Goal: Information Seeking & Learning: Learn about a topic

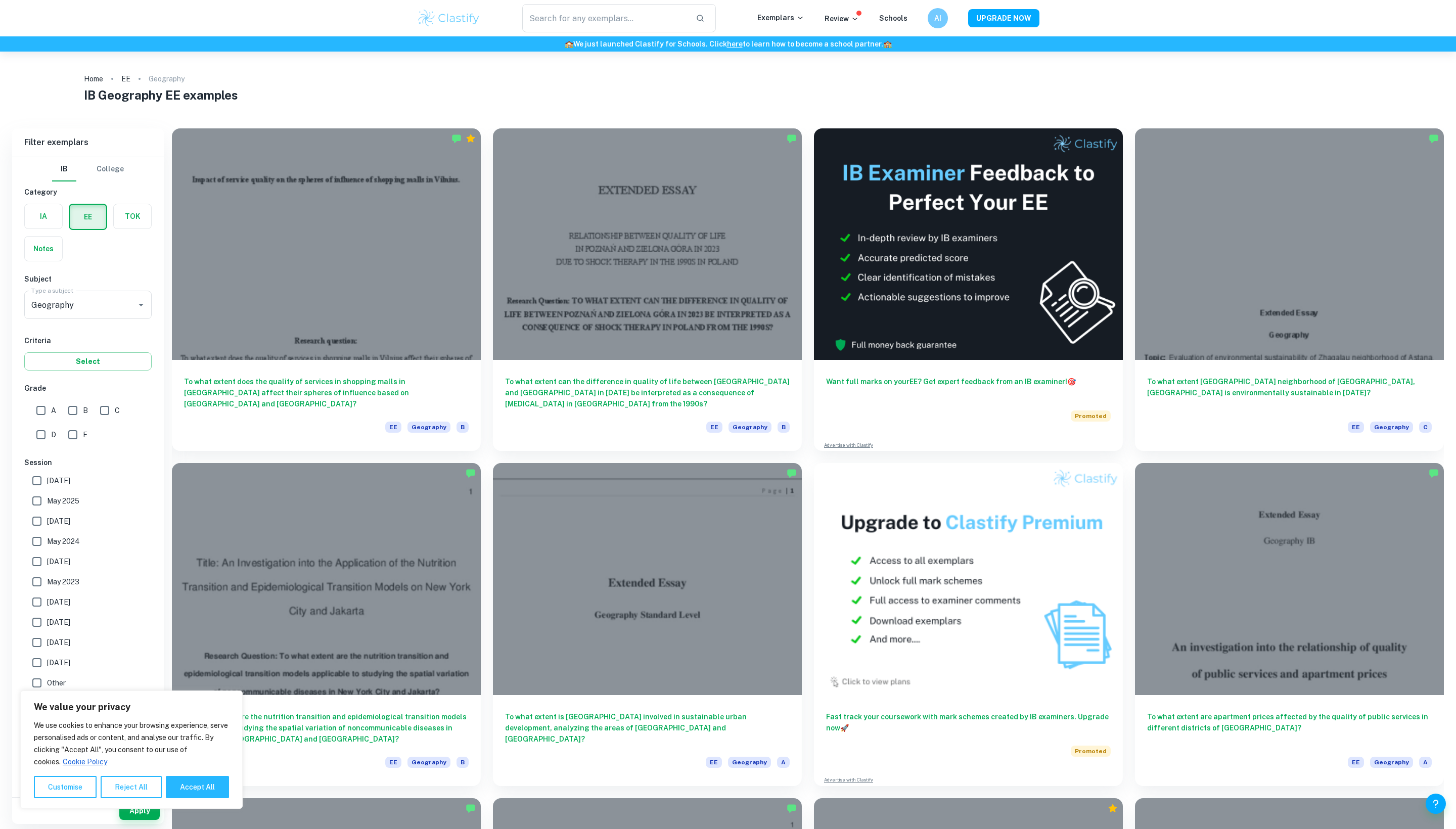
click at [41, 420] on input "A" at bounding box center [41, 410] width 20 height 20
checkbox input "true"
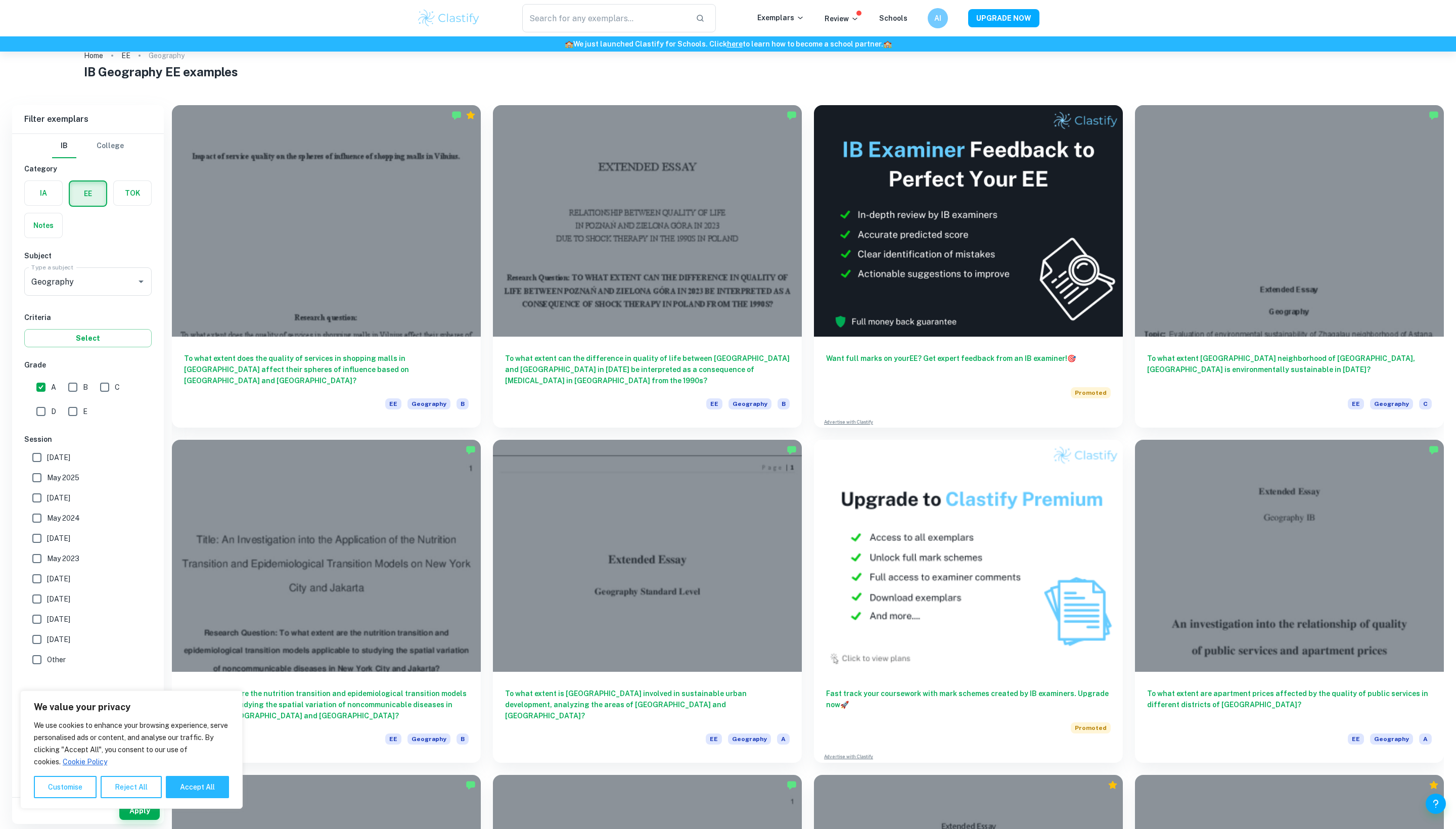
scroll to position [23, 0]
click at [193, 782] on button "Accept All" at bounding box center [197, 787] width 63 height 22
checkbox input "true"
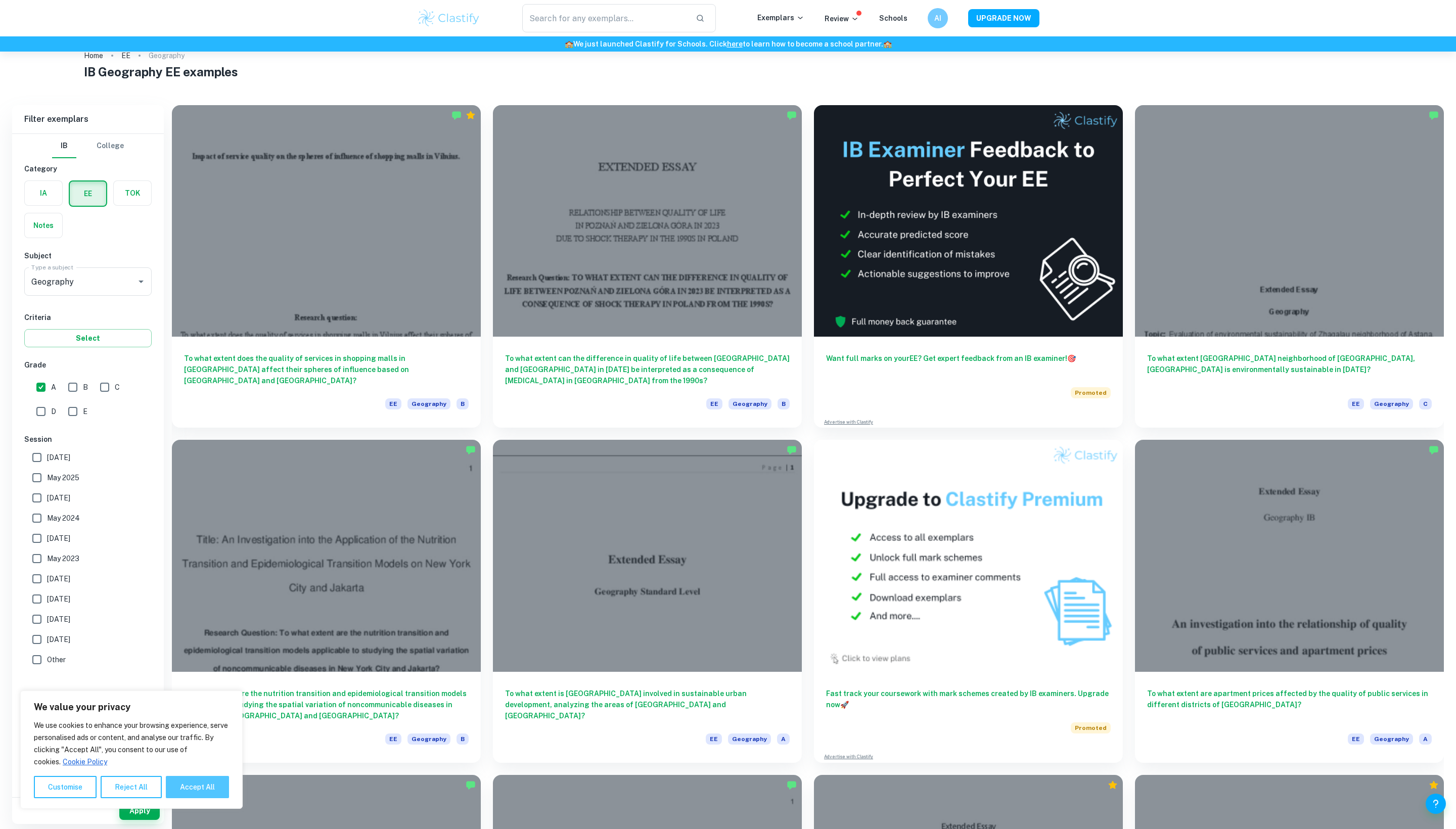
checkbox input "true"
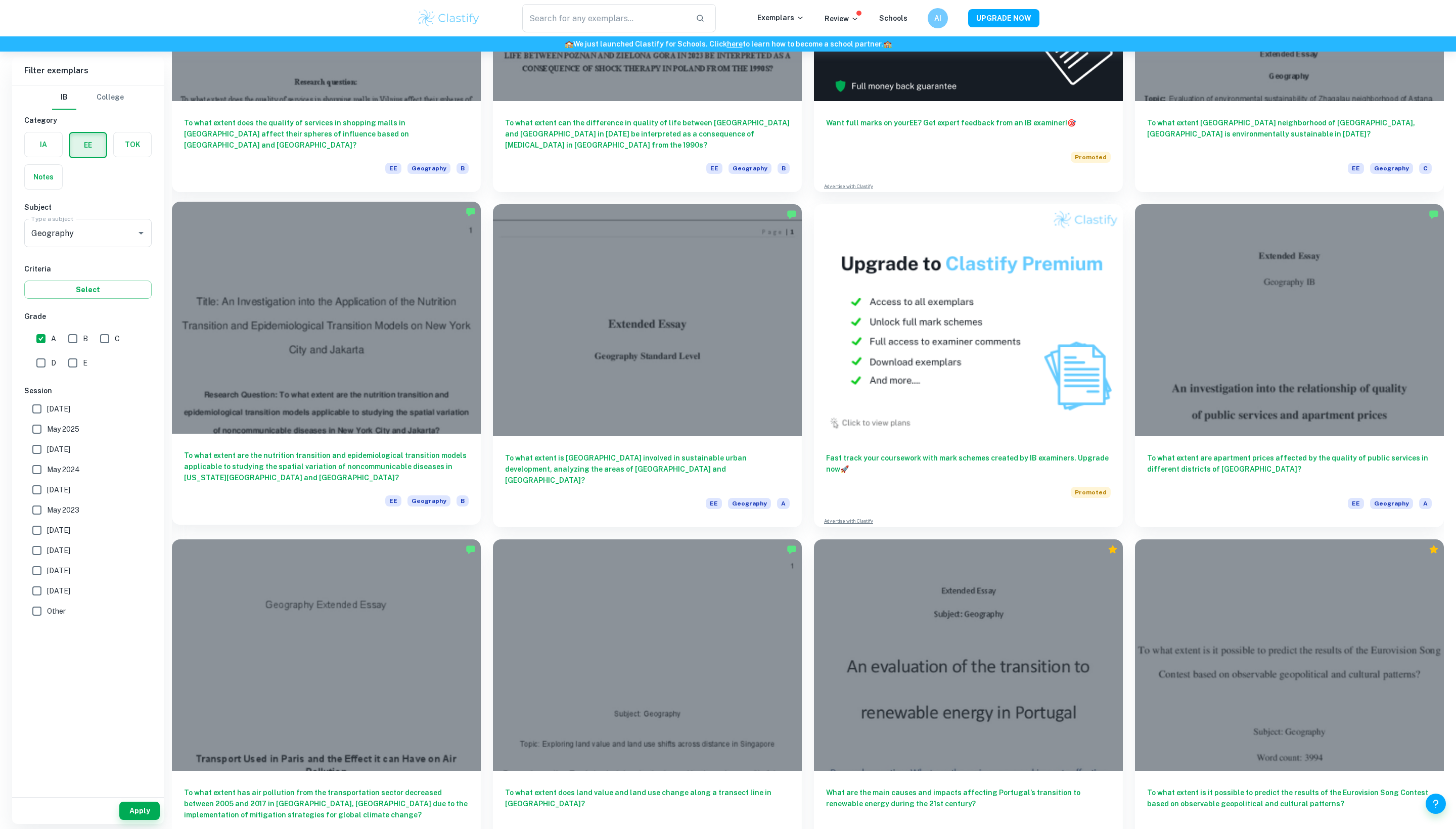
scroll to position [284, 0]
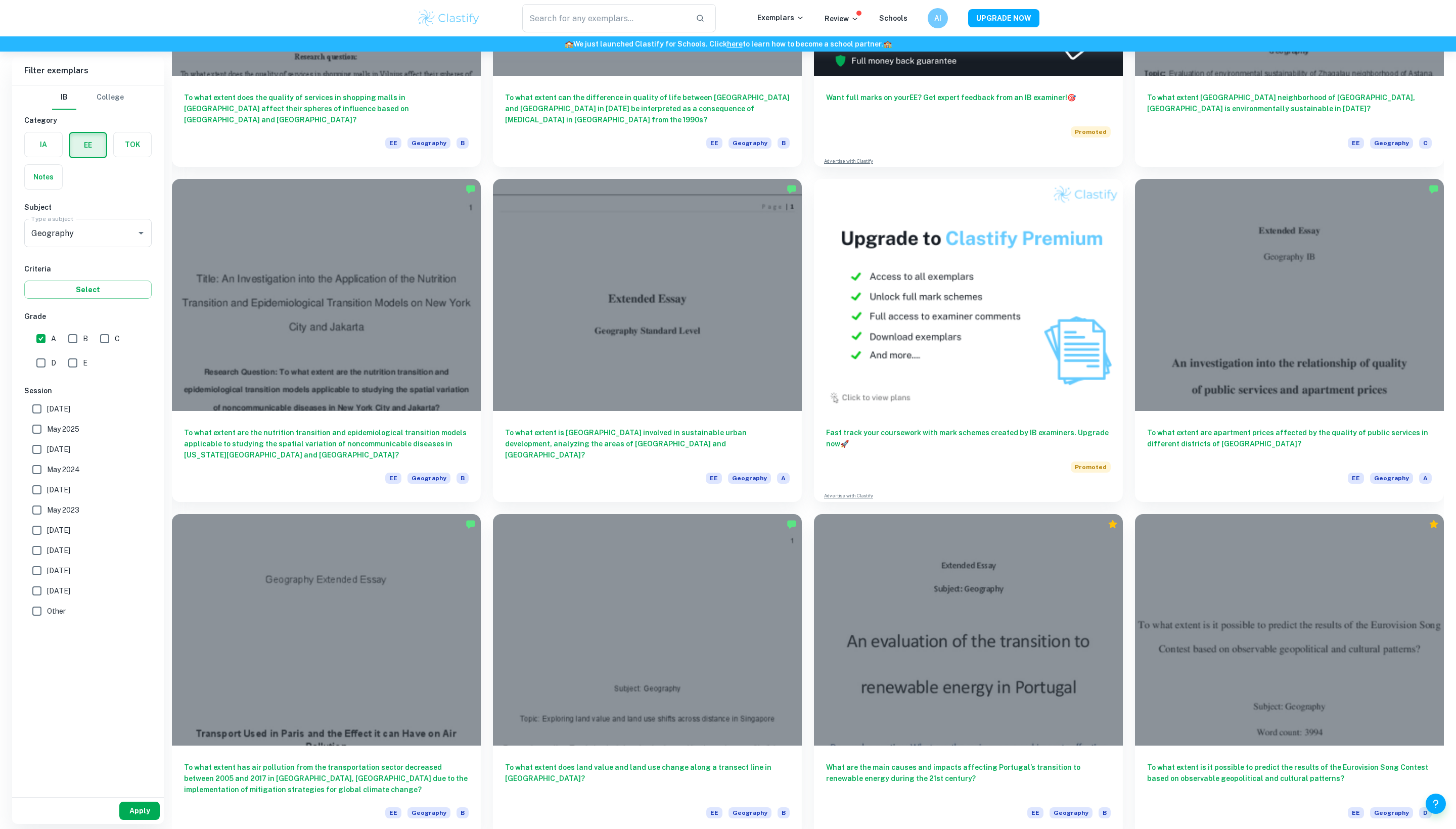
click at [133, 802] on button "Apply" at bounding box center [140, 811] width 41 height 18
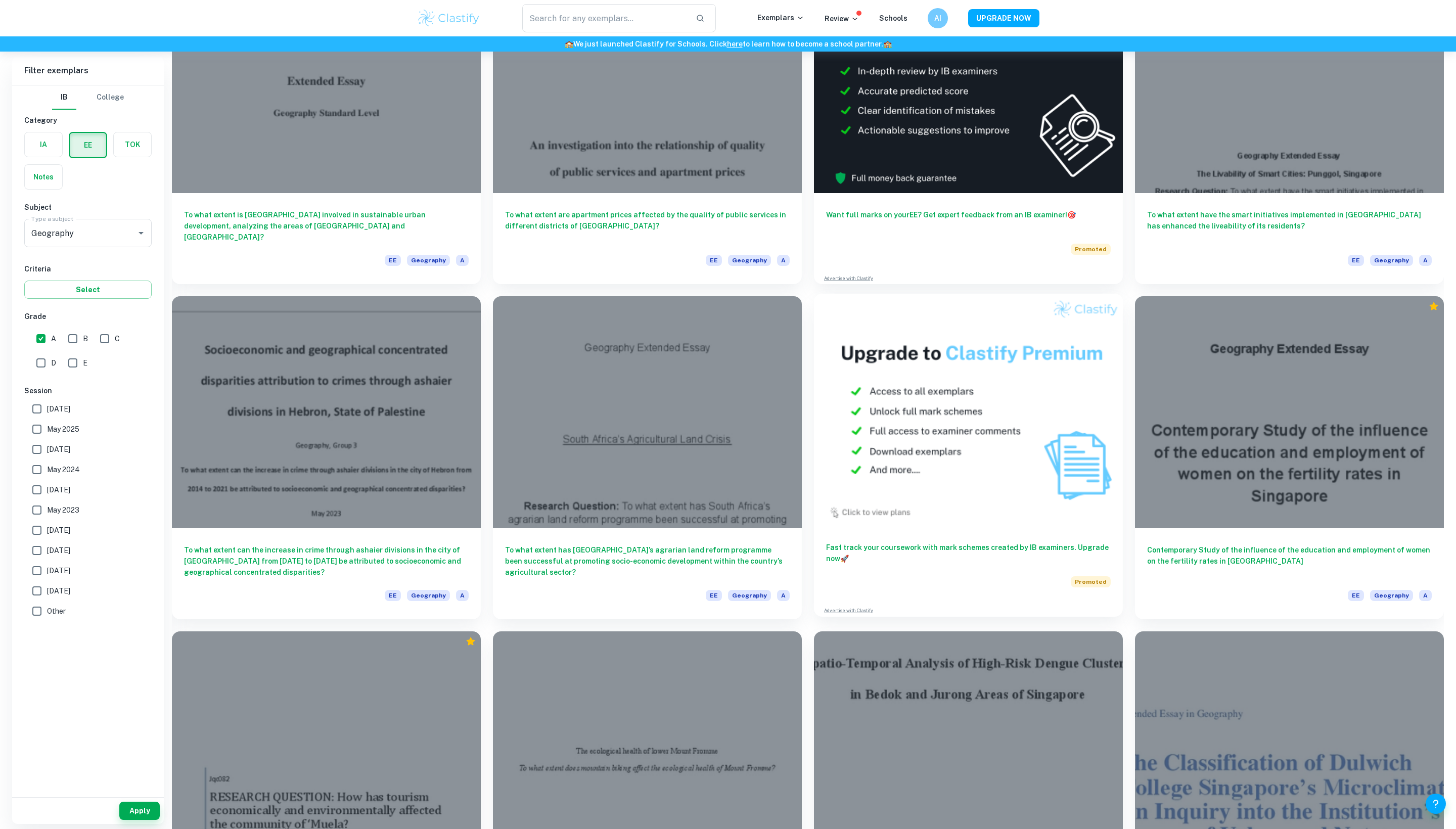
scroll to position [189, 0]
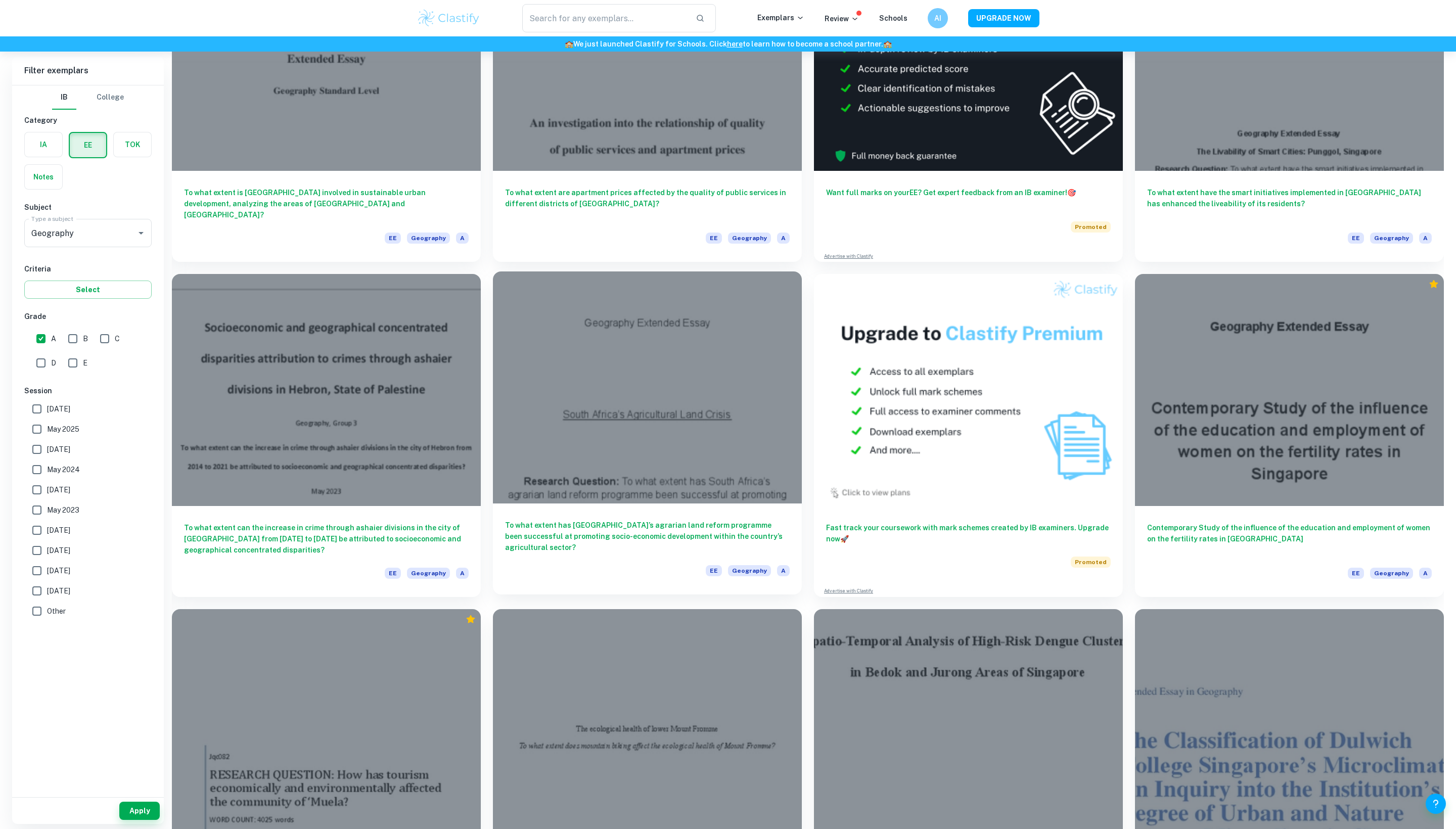
click at [580, 459] on div at bounding box center [647, 387] width 309 height 232
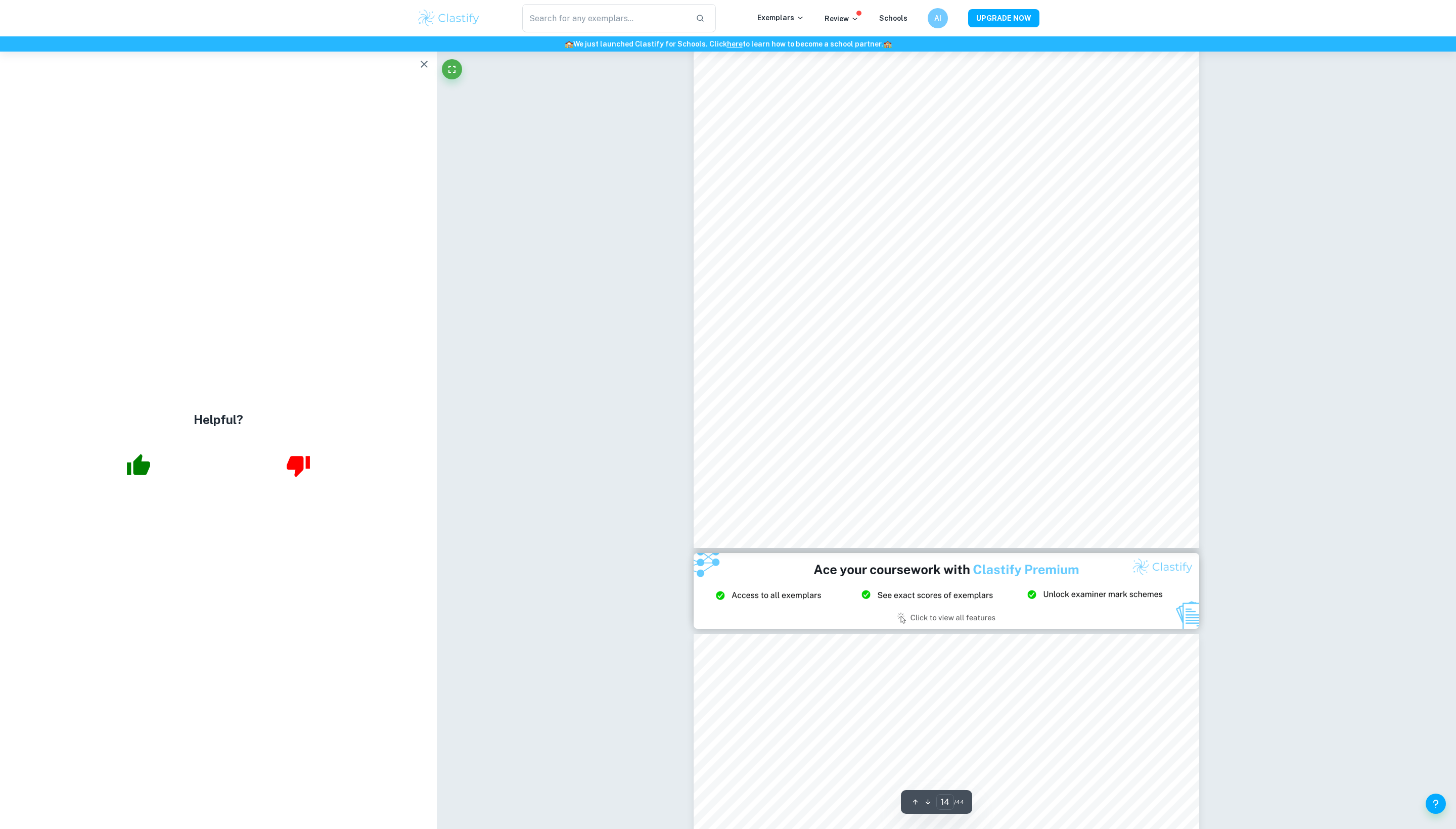
scroll to position [8929, 1]
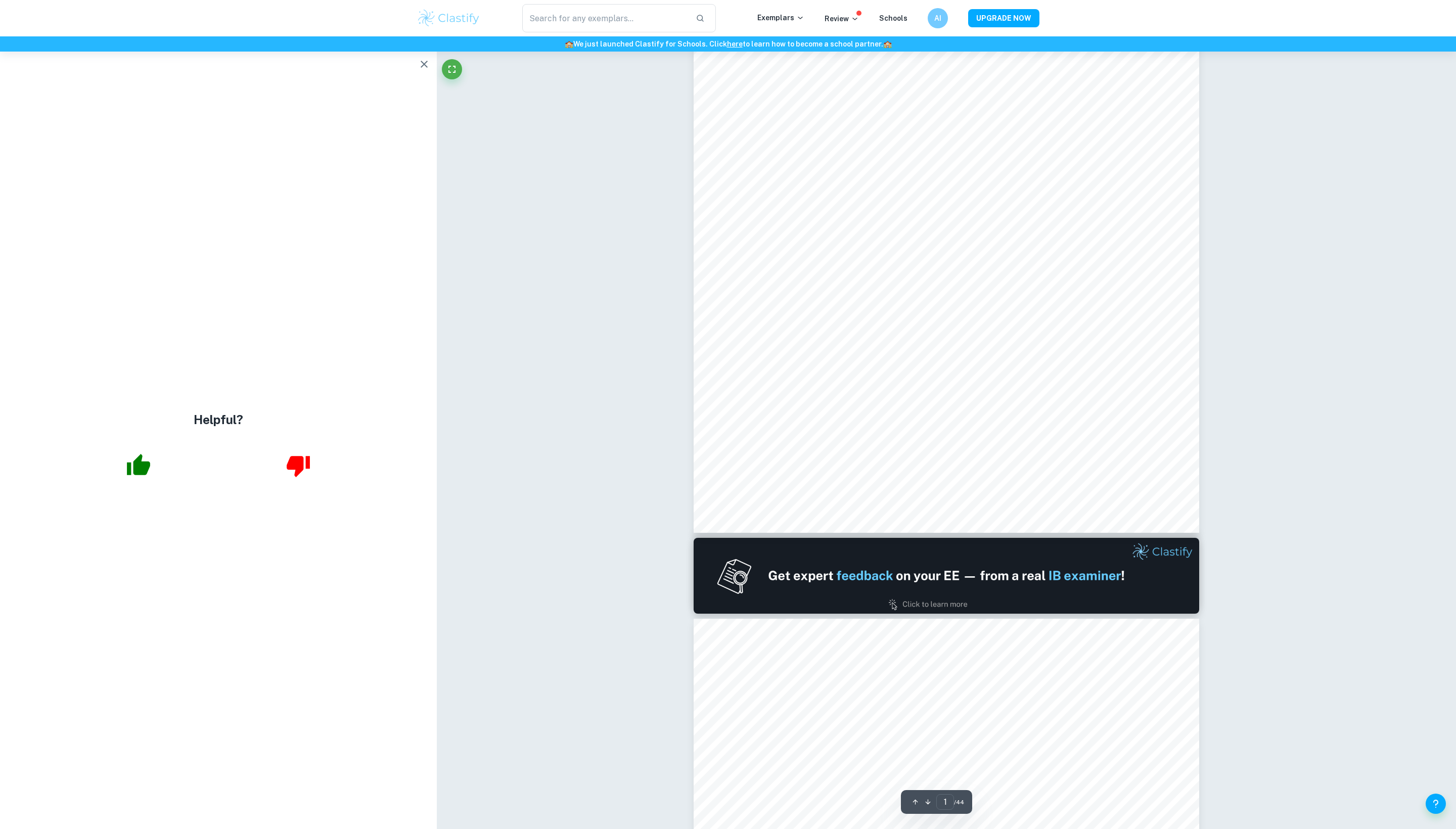
type input "2"
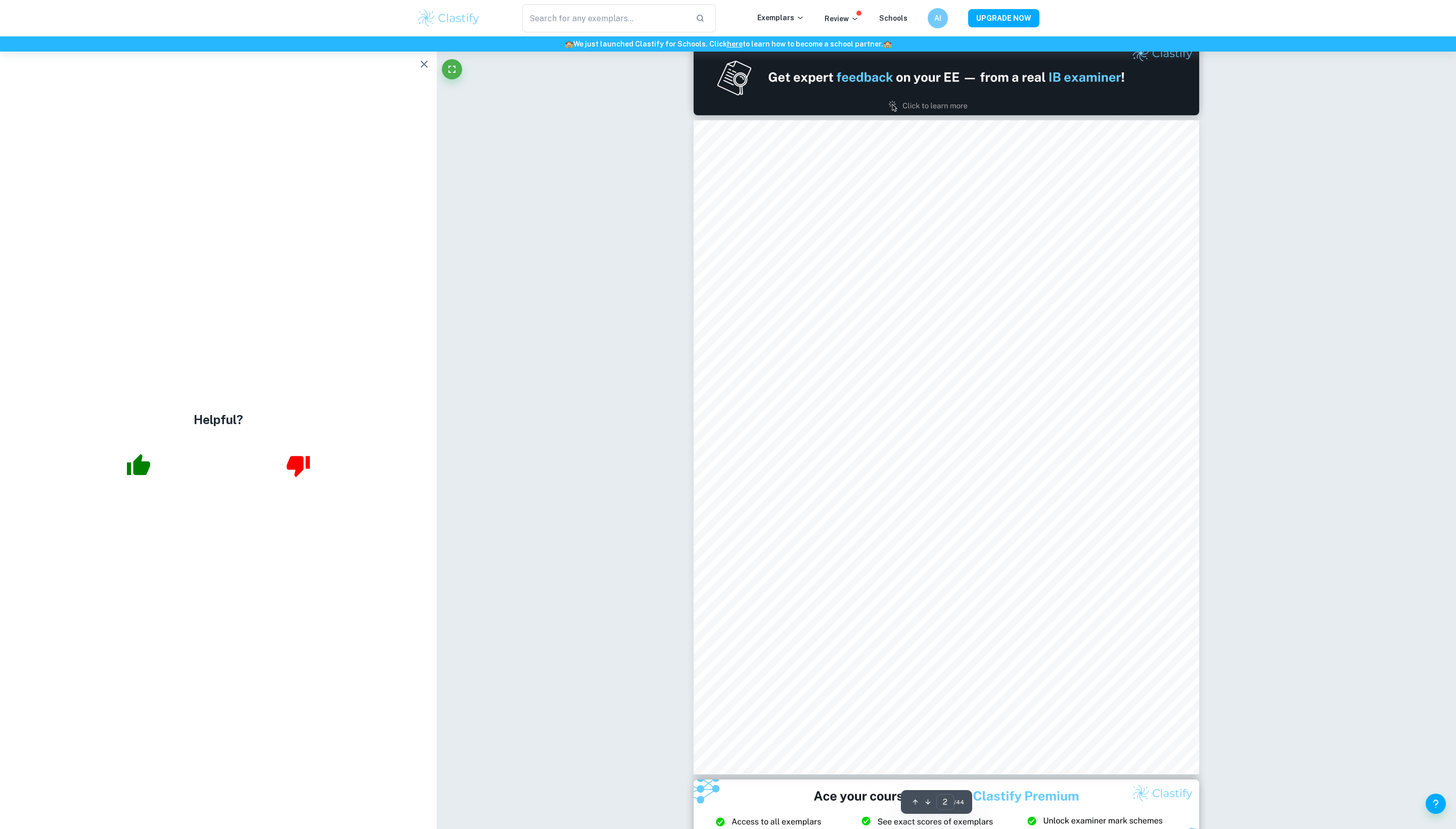
scroll to position [682, 0]
